Goal: Manage account settings

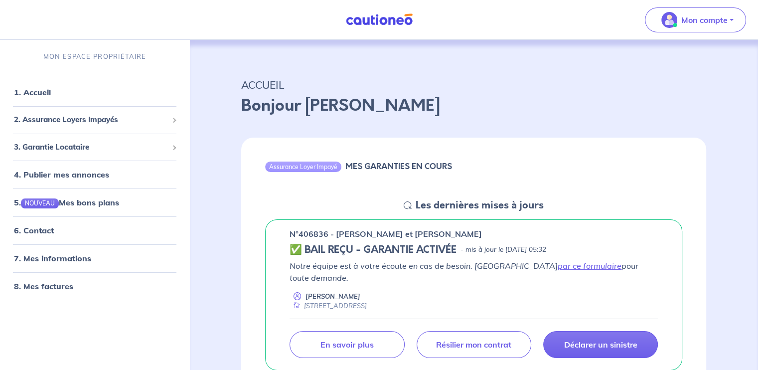
scroll to position [83, 0]
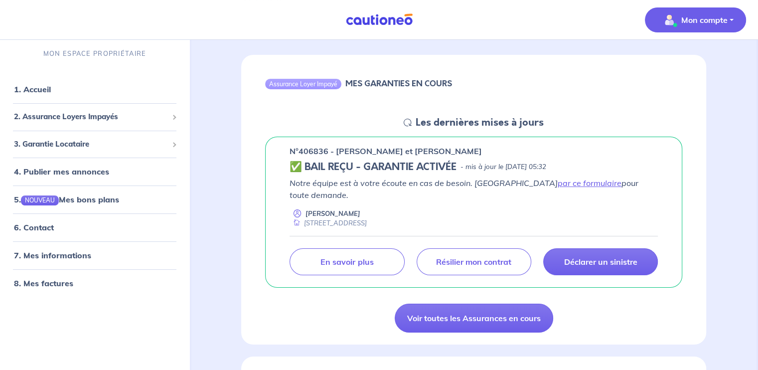
click at [731, 17] on button "Mon compte" at bounding box center [695, 19] width 101 height 25
click at [692, 58] on link "Mes informations" at bounding box center [685, 62] width 80 height 16
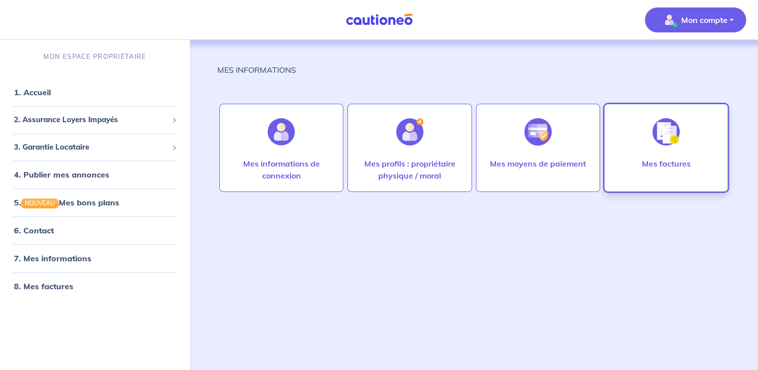
click at [644, 153] on div at bounding box center [665, 131] width 43 height 51
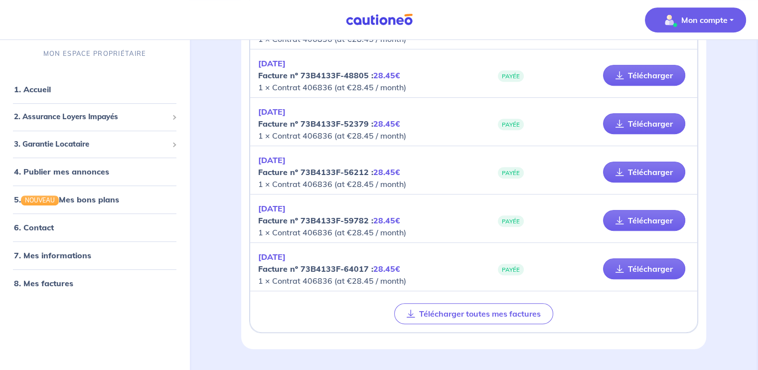
scroll to position [523, 0]
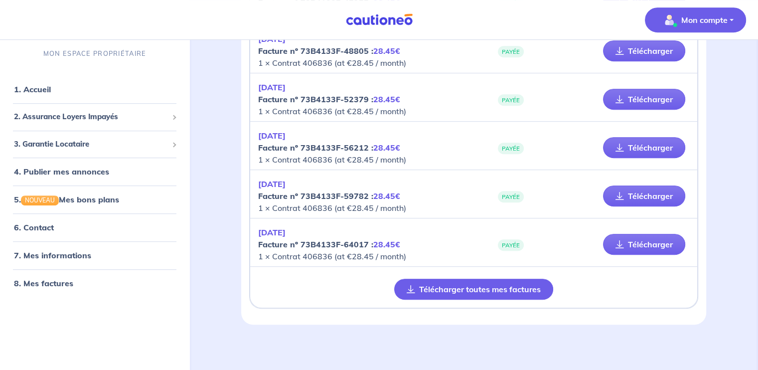
click at [478, 292] on button "Télécharger toutes mes factures" at bounding box center [473, 289] width 159 height 21
click at [433, 283] on button "Télécharger toutes mes factures" at bounding box center [473, 289] width 159 height 21
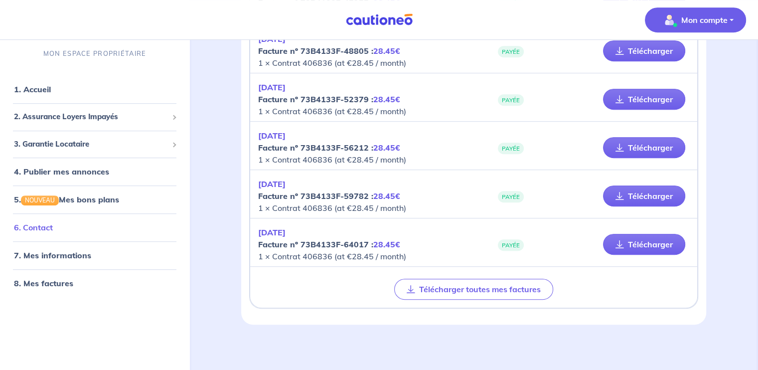
click at [53, 232] on link "6. Contact" at bounding box center [33, 228] width 39 height 10
